Goal: Information Seeking & Learning: Learn about a topic

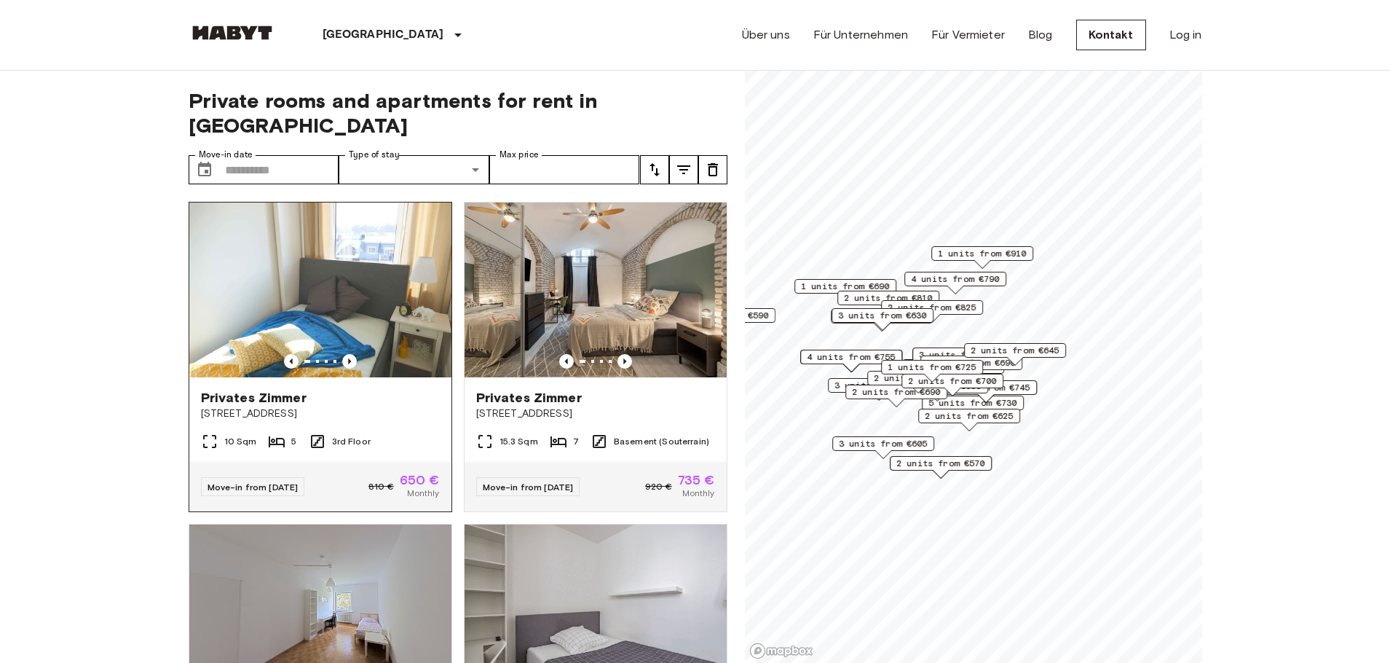
click at [258, 406] on span "[STREET_ADDRESS]" at bounding box center [320, 413] width 239 height 15
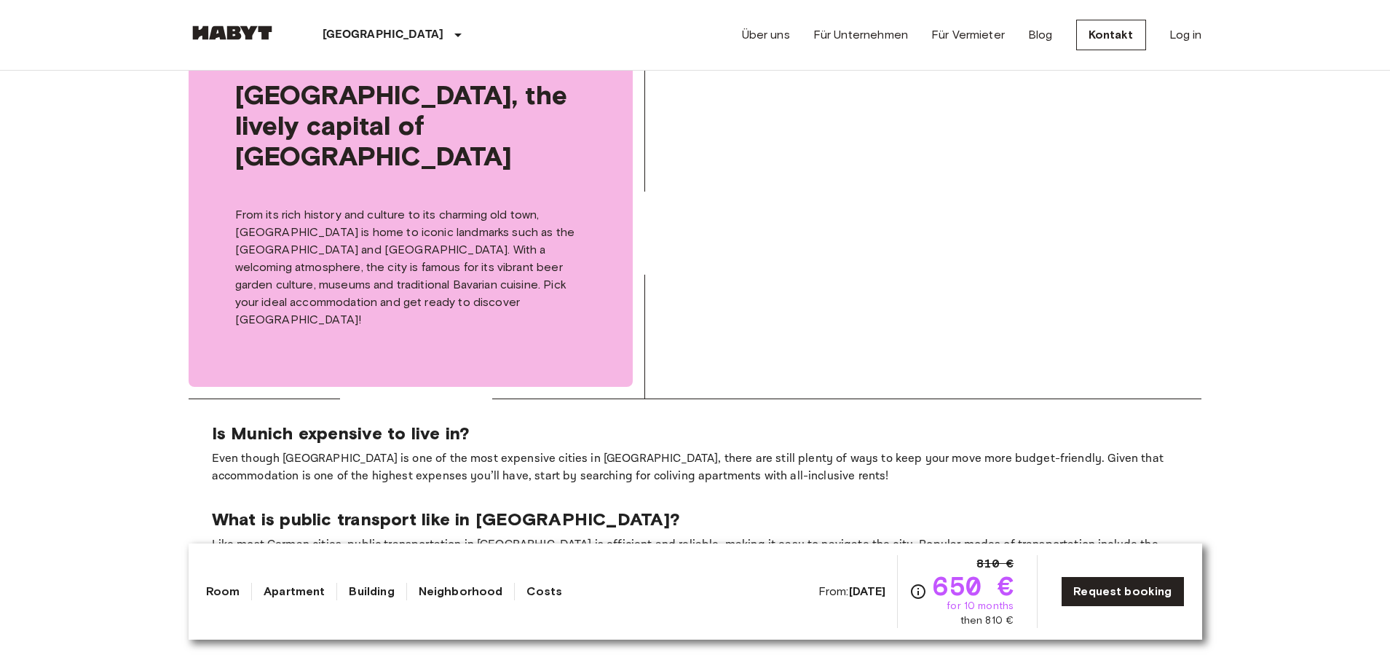
scroll to position [1894, 0]
